Goal: Check status: Check status

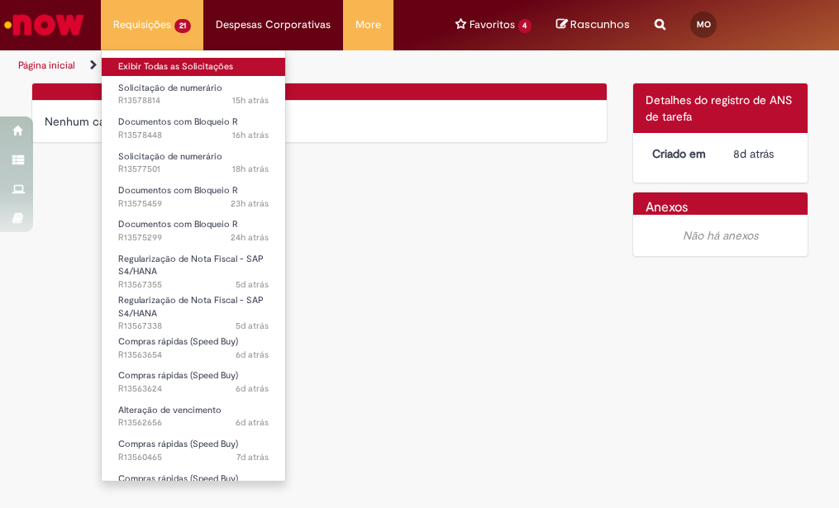
click at [168, 64] on link "Exibir Todas as Solicitações" at bounding box center [194, 67] width 184 height 18
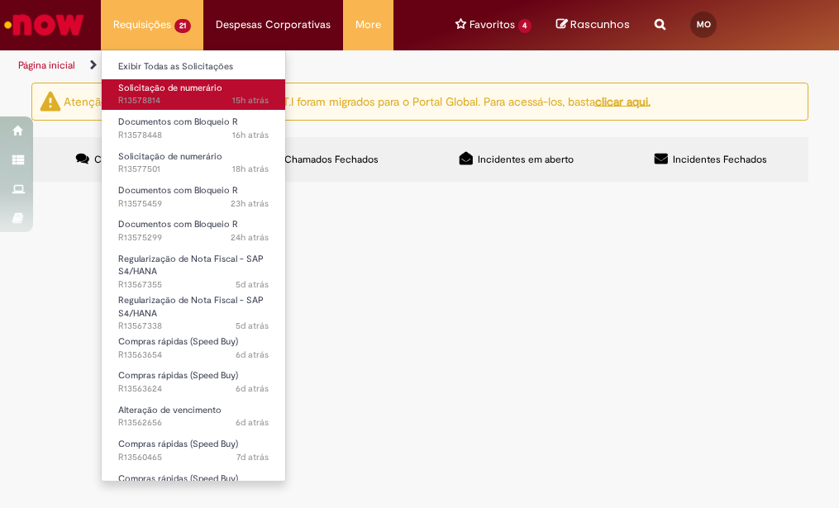
click at [173, 91] on span "Solicitação de numerário" at bounding box center [170, 88] width 104 height 12
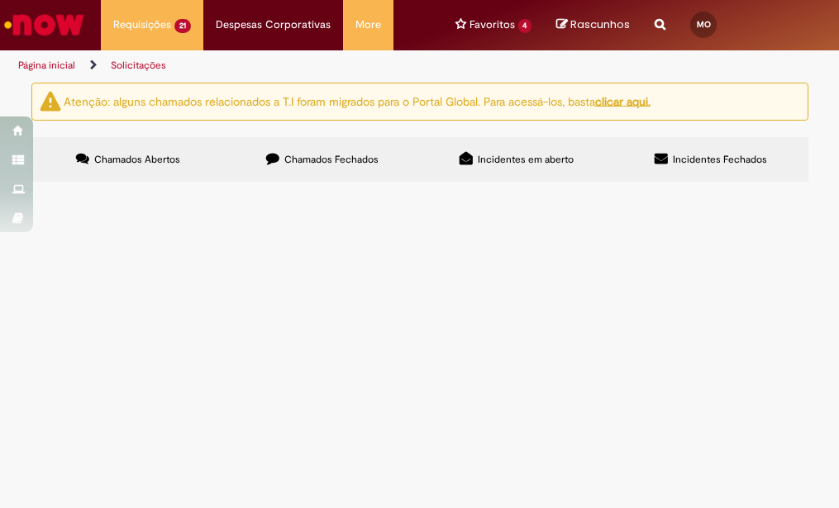
click at [0, 0] on span "FATURA DISKTRANS - SETEMBRO" at bounding box center [0, 0] width 0 height 0
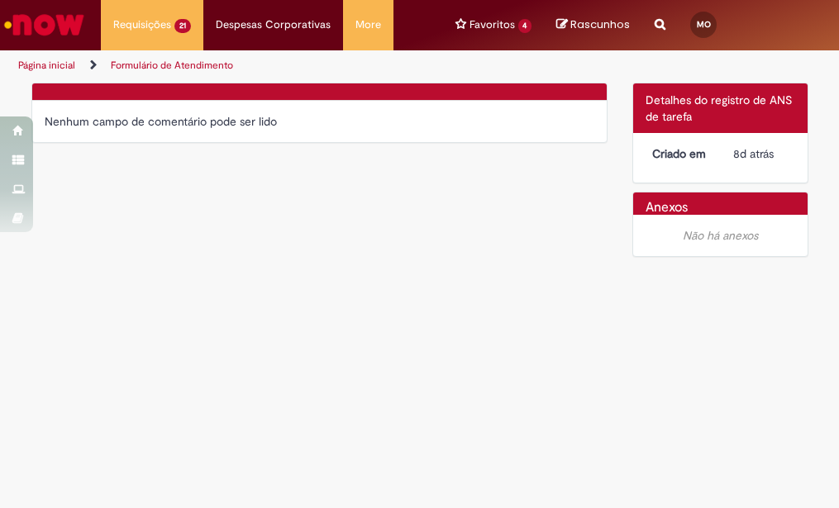
click at [734, 301] on main "Formulário de Atendimento Verificar Código de Barras Nenhum campo de comentário…" at bounding box center [419, 295] width 839 height 427
